Goal: Check status: Check status

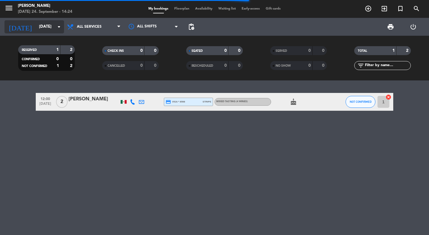
click at [45, 26] on input "[DATE]" at bounding box center [62, 26] width 52 height 11
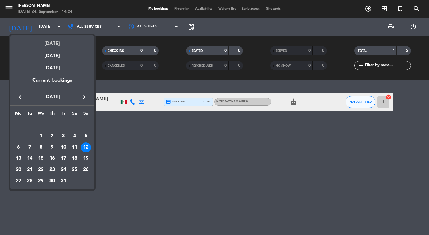
click at [48, 45] on div "[DATE]" at bounding box center [52, 41] width 84 height 12
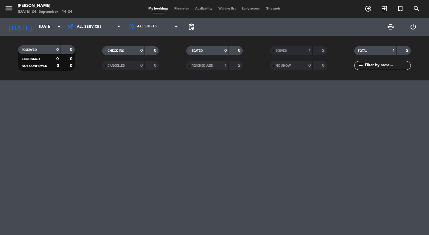
click at [45, 34] on div "[DATE] [DATE] arrow_drop_down" at bounding box center [34, 27] width 60 height 18
click at [44, 30] on input "[DATE]" at bounding box center [62, 26] width 52 height 11
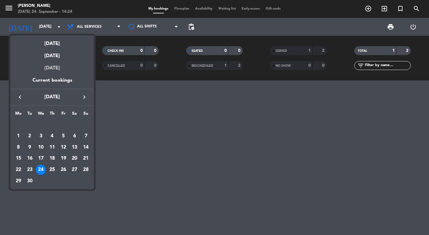
click at [45, 69] on div "[DATE]" at bounding box center [52, 68] width 84 height 17
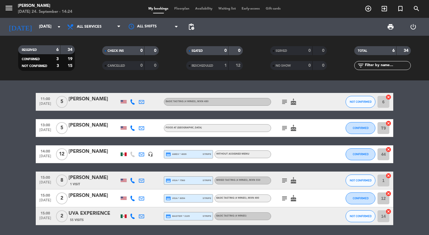
scroll to position [1, 0]
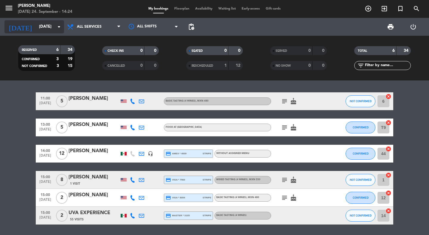
click at [44, 30] on input "[DATE]" at bounding box center [62, 26] width 52 height 11
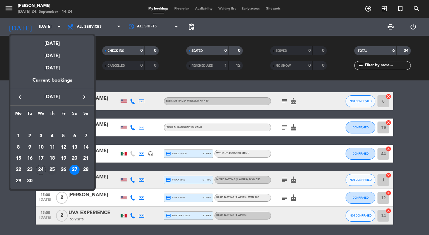
click at [51, 169] on div "25" at bounding box center [52, 170] width 10 height 10
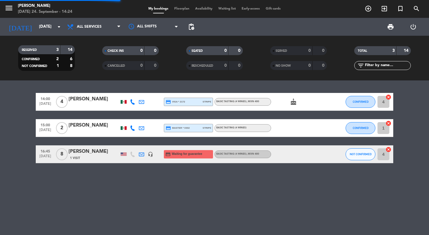
scroll to position [0, 0]
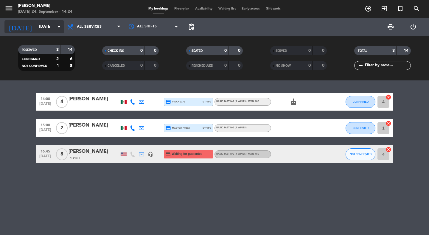
click at [37, 21] on input "[DATE]" at bounding box center [62, 26] width 52 height 11
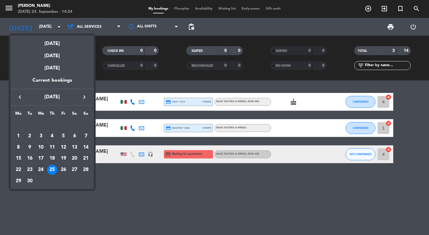
click at [52, 167] on div "25" at bounding box center [52, 170] width 10 height 10
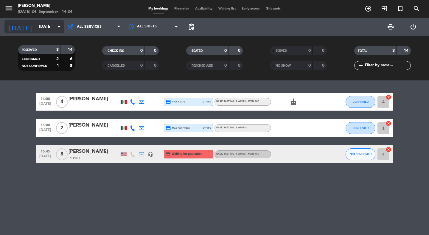
click at [50, 27] on input "[DATE]" at bounding box center [62, 26] width 52 height 11
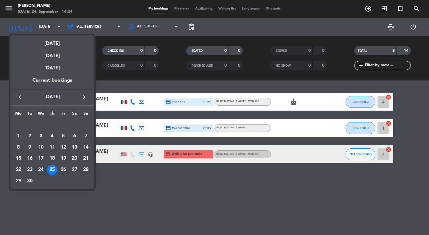
click at [63, 171] on div "26" at bounding box center [63, 170] width 10 height 10
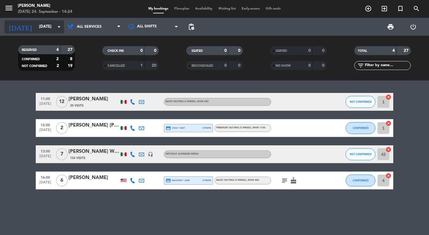
click at [36, 26] on input "[DATE]" at bounding box center [62, 26] width 52 height 11
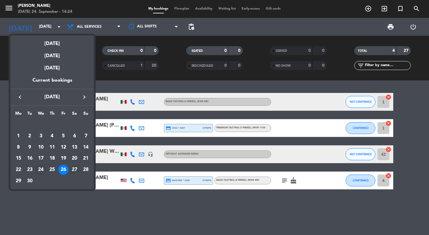
click at [74, 168] on div "27" at bounding box center [74, 170] width 10 height 10
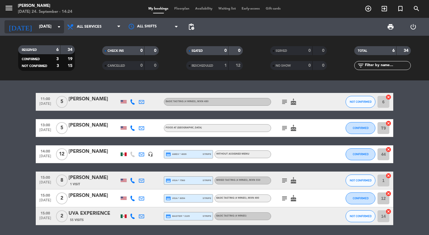
click at [47, 30] on input "[DATE]" at bounding box center [62, 26] width 52 height 11
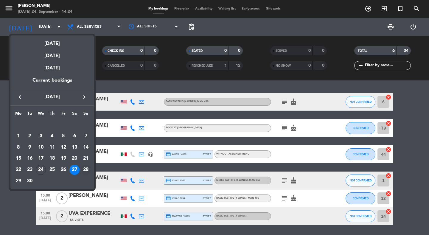
click at [86, 170] on div "28" at bounding box center [86, 170] width 10 height 10
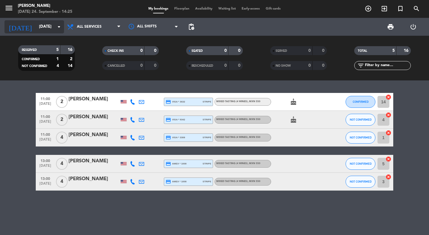
click at [46, 27] on input "[DATE]" at bounding box center [62, 26] width 52 height 11
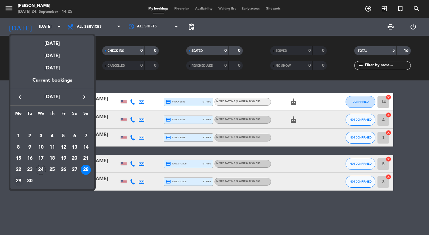
click at [18, 181] on div "29" at bounding box center [18, 181] width 10 height 10
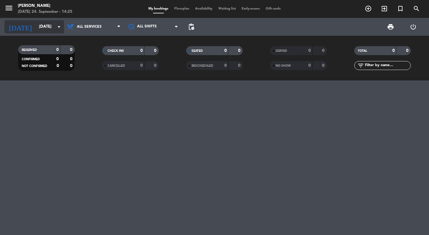
click at [52, 28] on input "[DATE]" at bounding box center [62, 26] width 52 height 11
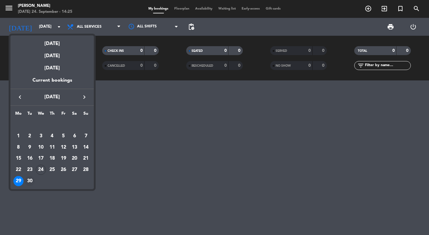
click at [29, 180] on div "30" at bounding box center [30, 181] width 10 height 10
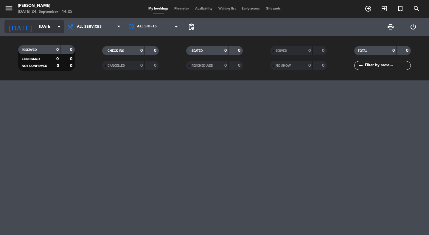
click at [42, 26] on input "[DATE]" at bounding box center [62, 26] width 52 height 11
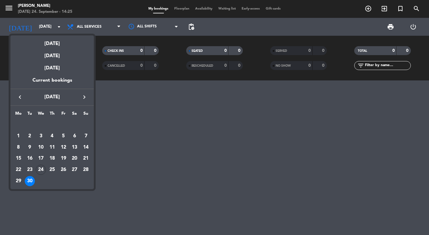
click at [85, 97] on icon "keyboard_arrow_right" at bounding box center [84, 97] width 7 height 7
click at [40, 135] on div "1" at bounding box center [41, 136] width 10 height 10
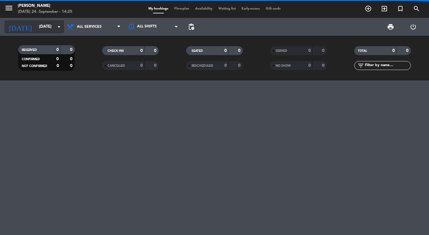
click at [39, 25] on input "[DATE]" at bounding box center [62, 26] width 52 height 11
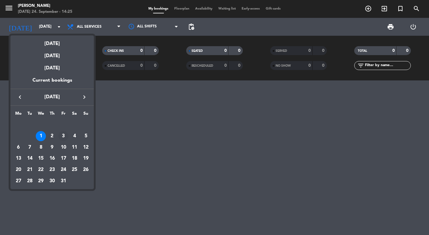
click at [63, 137] on div "3" at bounding box center [63, 136] width 10 height 10
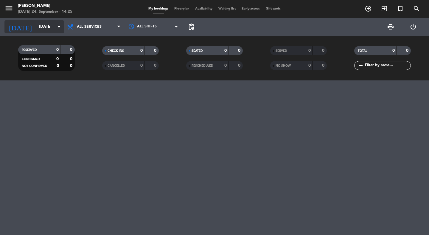
click at [49, 24] on input "[DATE]" at bounding box center [62, 26] width 52 height 11
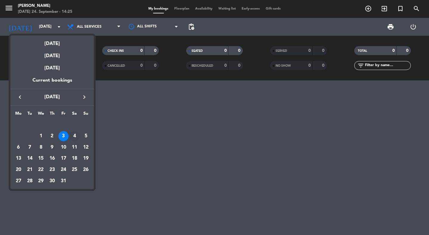
click at [75, 135] on div "4" at bounding box center [74, 136] width 10 height 10
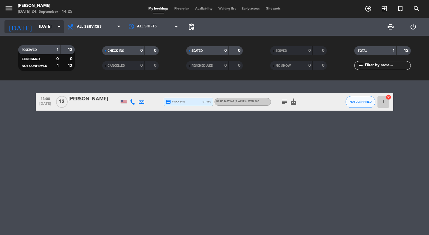
click at [36, 24] on input "[DATE]" at bounding box center [62, 26] width 52 height 11
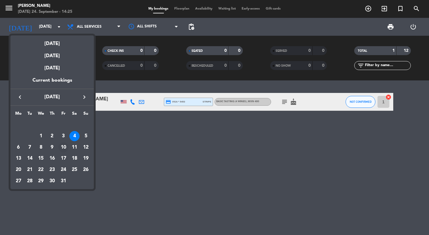
click at [66, 146] on div "10" at bounding box center [63, 148] width 10 height 10
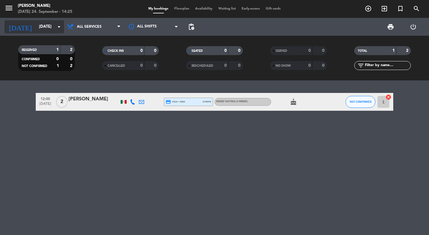
click at [48, 26] on input "[DATE]" at bounding box center [62, 26] width 52 height 11
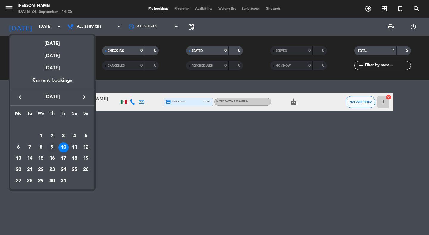
click at [54, 149] on div "9" at bounding box center [52, 148] width 10 height 10
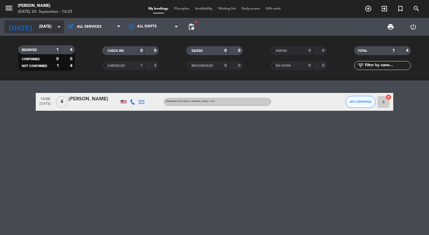
click at [44, 26] on input "[DATE]" at bounding box center [62, 26] width 52 height 11
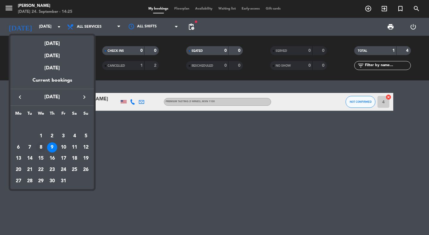
click at [42, 146] on div "8" at bounding box center [41, 148] width 10 height 10
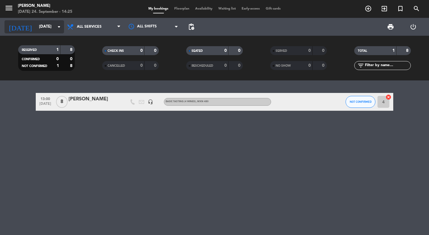
click at [43, 25] on input "[DATE]" at bounding box center [62, 26] width 52 height 11
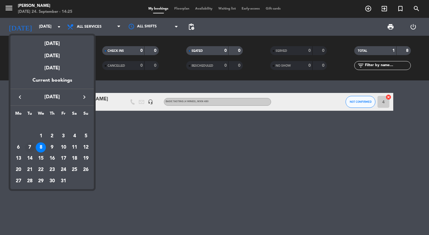
click at [29, 145] on div "7" at bounding box center [30, 148] width 10 height 10
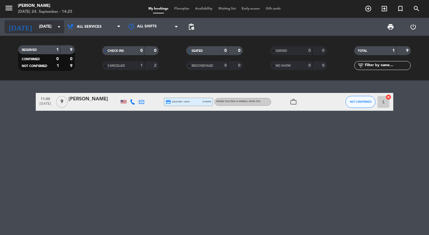
click at [36, 25] on input "[DATE]" at bounding box center [62, 26] width 52 height 11
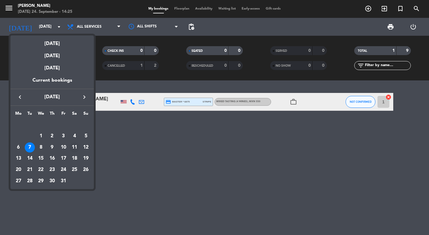
click at [73, 146] on div "11" at bounding box center [74, 148] width 10 height 10
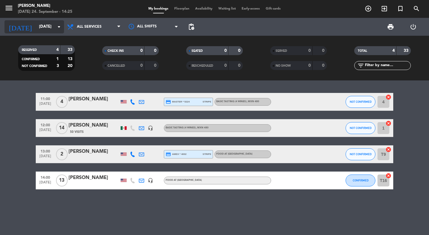
click at [44, 27] on input "[DATE]" at bounding box center [62, 26] width 52 height 11
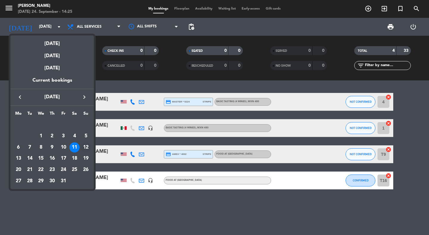
click at [86, 146] on div "12" at bounding box center [86, 148] width 10 height 10
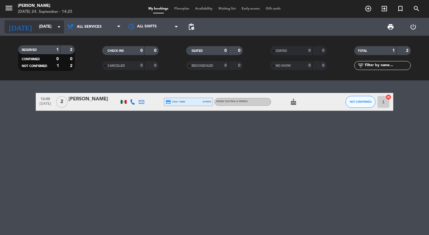
click at [36, 27] on input "[DATE]" at bounding box center [62, 26] width 52 height 11
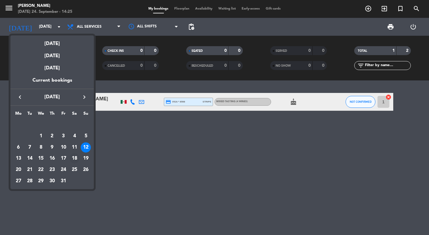
click at [75, 156] on div "18" at bounding box center [74, 159] width 10 height 10
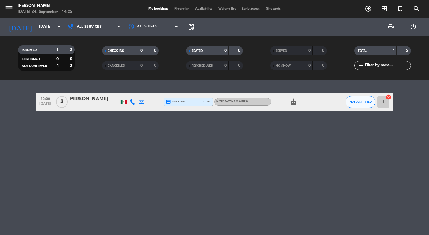
type input "[DATE]"
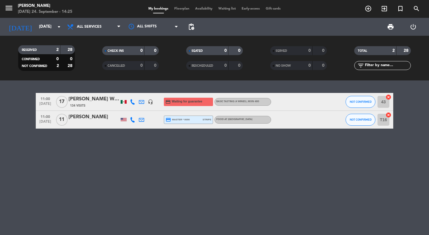
click at [91, 118] on div "[PERSON_NAME]" at bounding box center [94, 117] width 51 height 8
